Goal: Check status

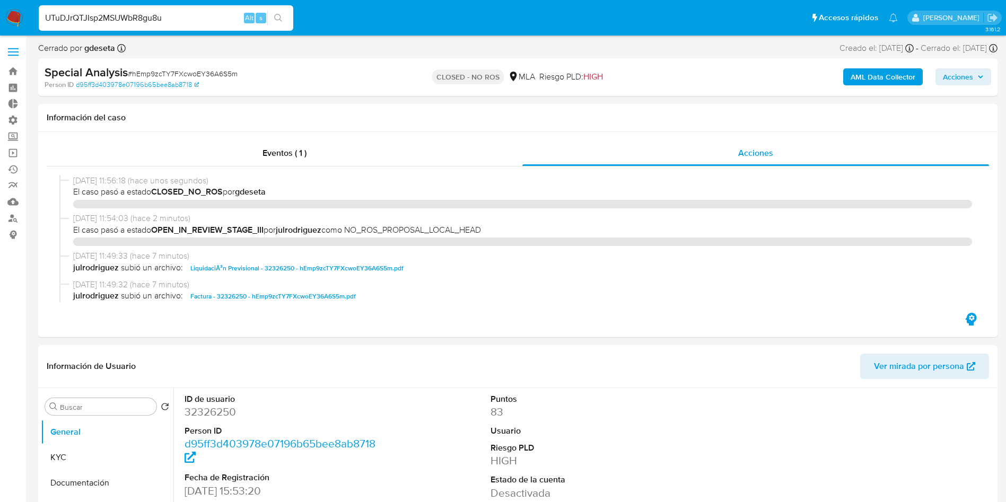
select select "10"
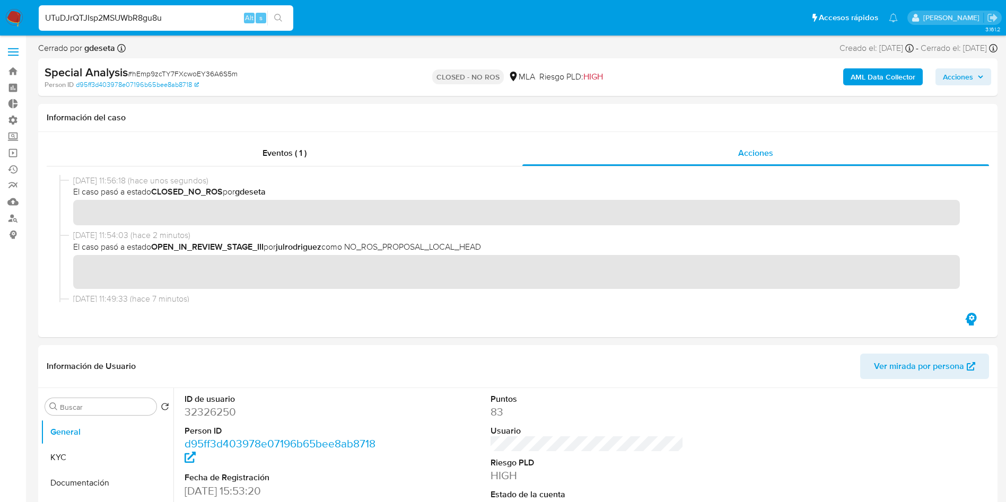
type input "UTuDJrQTJIsp2MSUWbR8gu8u"
click at [272, 15] on button "search-icon" at bounding box center [278, 18] width 22 height 15
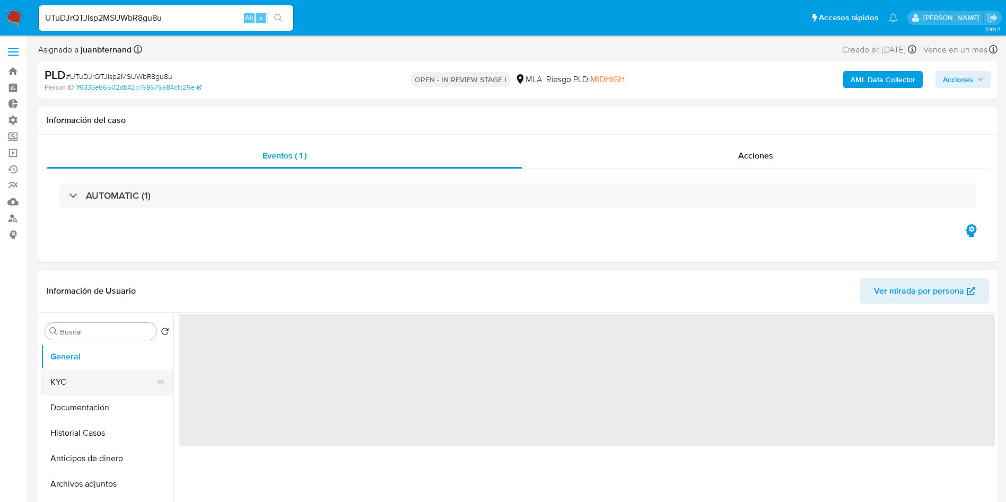
select select "10"
click at [67, 381] on button "KYC" at bounding box center [103, 382] width 124 height 25
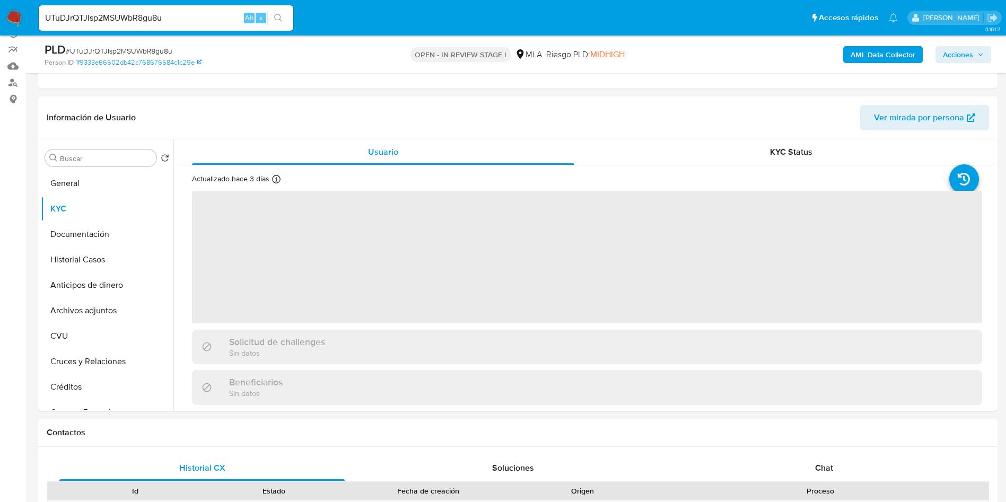
scroll to position [159, 0]
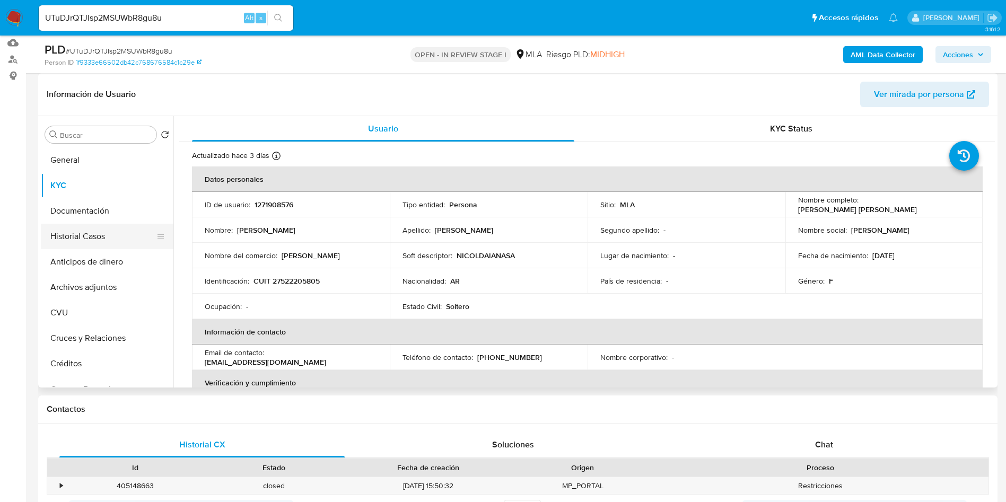
click at [112, 231] on button "Historial Casos" at bounding box center [103, 236] width 124 height 25
